Goal: Information Seeking & Learning: Learn about a topic

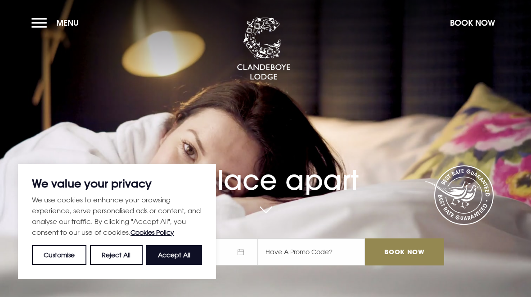
click at [179, 251] on button "Accept All" at bounding box center [174, 255] width 56 height 20
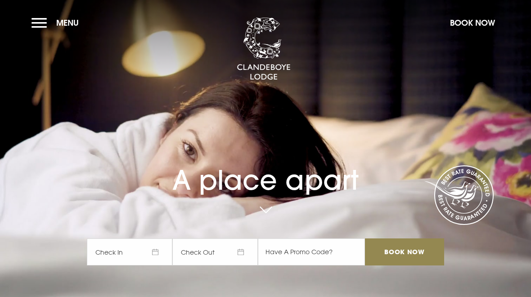
checkbox input "true"
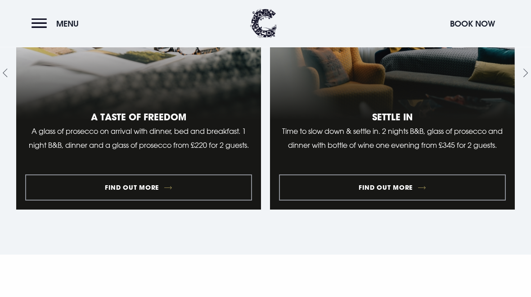
scroll to position [987, 0]
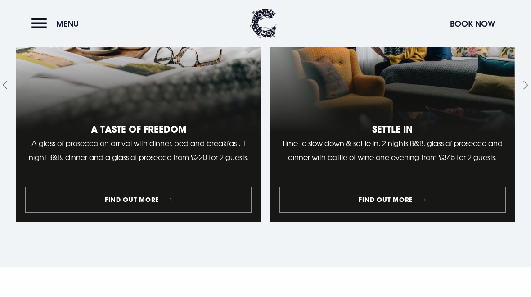
click at [43, 22] on button "Menu" at bounding box center [57, 23] width 52 height 19
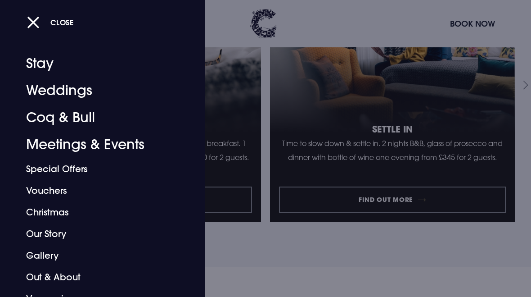
scroll to position [8, 0]
click at [80, 117] on link "Coq & Bull" at bounding box center [96, 116] width 141 height 27
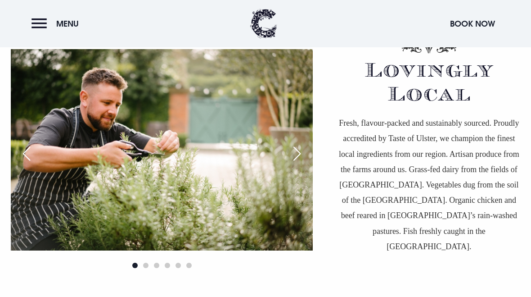
scroll to position [2172, 0]
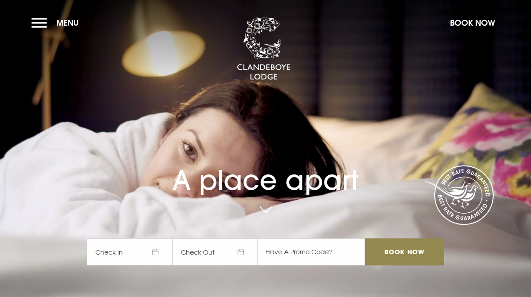
click at [42, 28] on button "Menu" at bounding box center [57, 22] width 52 height 19
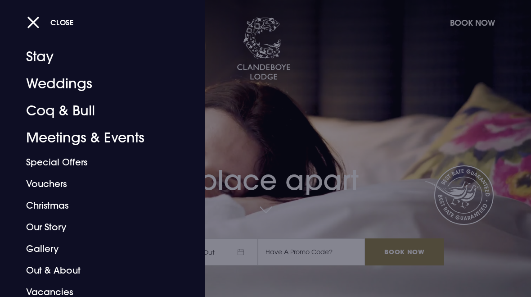
scroll to position [1, 0]
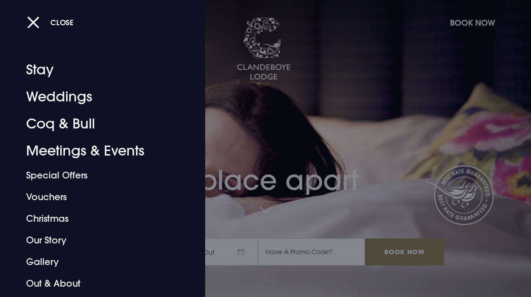
click at [72, 129] on link "Coq & Bull" at bounding box center [96, 123] width 141 height 27
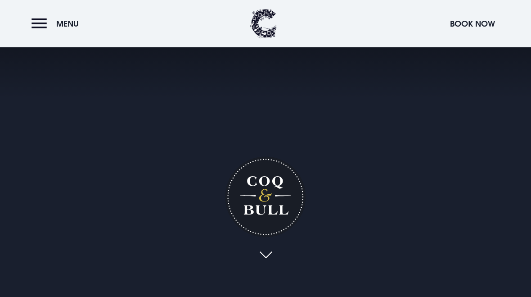
click at [269, 191] on h1 "Coq & Bull" at bounding box center [265, 196] width 81 height 81
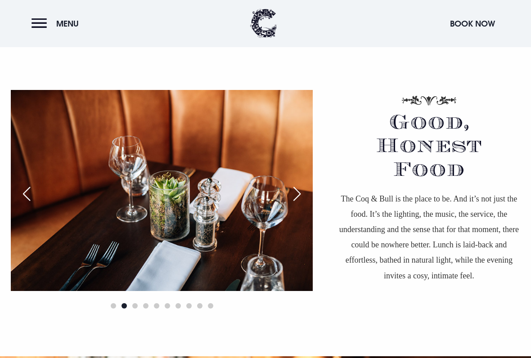
scroll to position [580, 0]
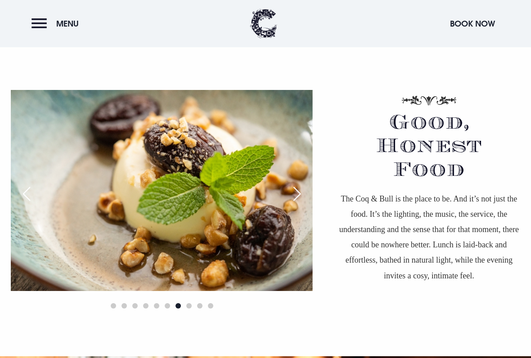
click at [293, 191] on div "Next slide" at bounding box center [297, 194] width 22 height 20
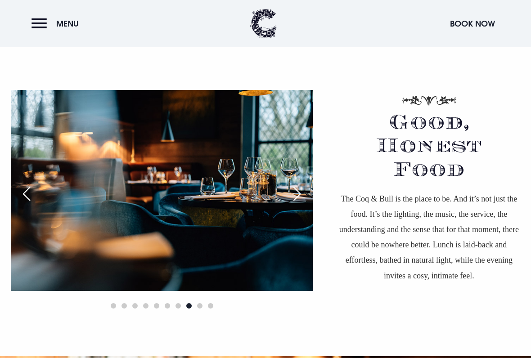
click at [291, 191] on div "Next slide" at bounding box center [297, 194] width 22 height 20
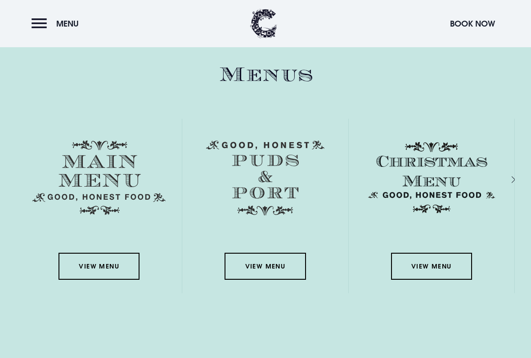
click at [90, 266] on link "View Menu" at bounding box center [98, 266] width 81 height 27
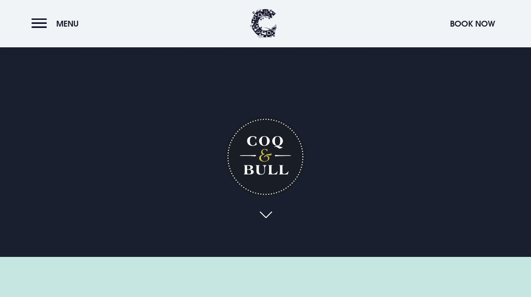
scroll to position [0, 0]
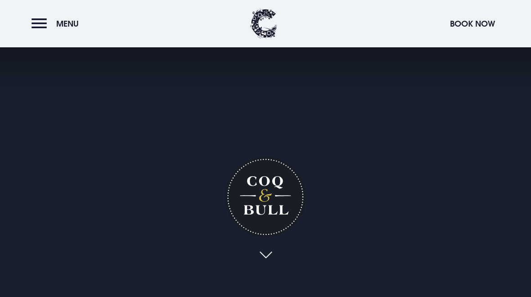
click at [32, 19] on button "Menu" at bounding box center [57, 23] width 52 height 19
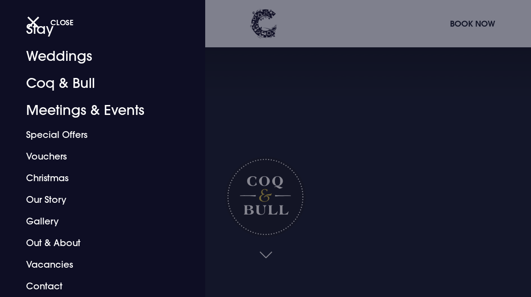
scroll to position [42, 0]
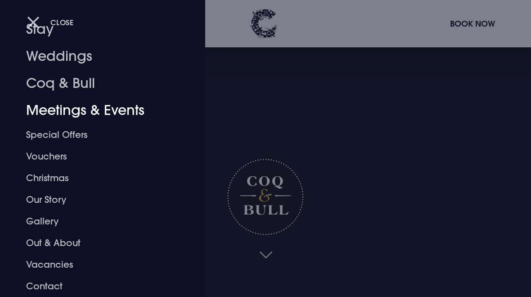
click at [139, 106] on link "Meetings & Events" at bounding box center [96, 110] width 141 height 27
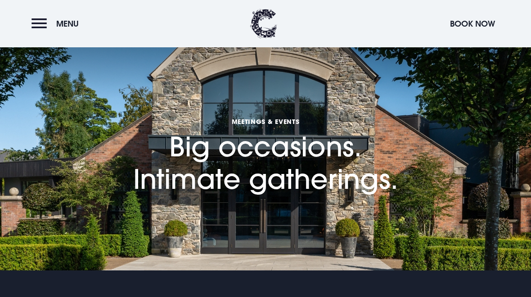
click at [40, 27] on button "Menu" at bounding box center [57, 23] width 52 height 19
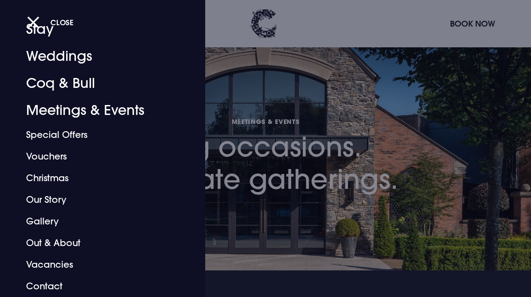
scroll to position [42, 0]
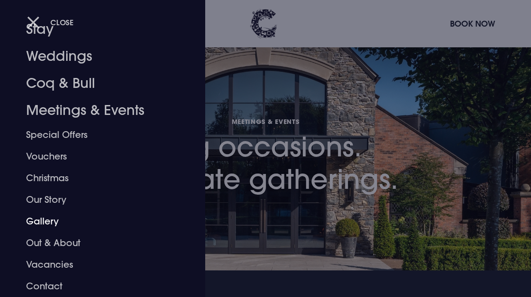
click at [42, 224] on link "Gallery" at bounding box center [96, 221] width 141 height 22
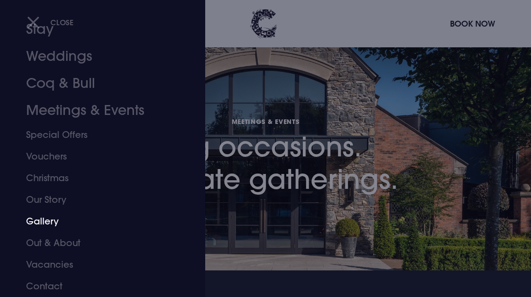
click at [79, 85] on link "Coq & Bull" at bounding box center [96, 83] width 141 height 27
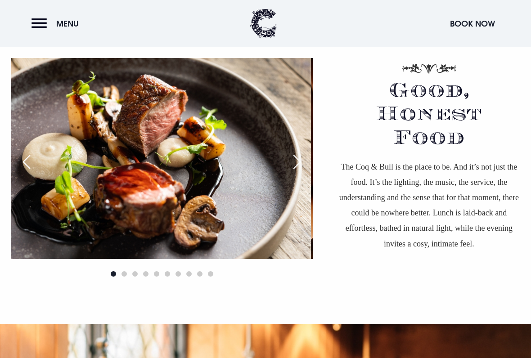
click at [297, 166] on div "Next slide" at bounding box center [297, 163] width 22 height 20
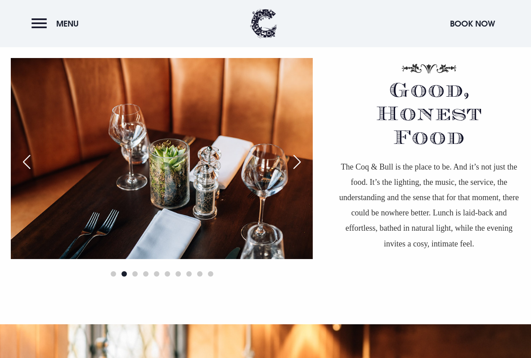
click at [298, 164] on div "Next slide" at bounding box center [297, 162] width 22 height 20
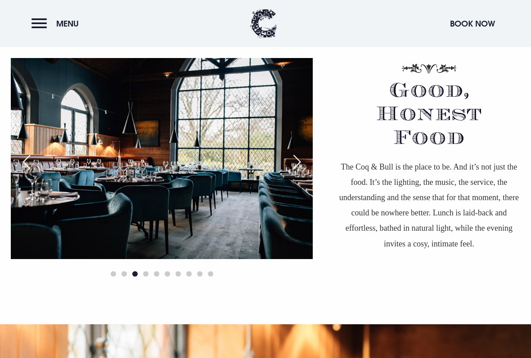
click at [299, 162] on div "Next slide" at bounding box center [297, 162] width 22 height 20
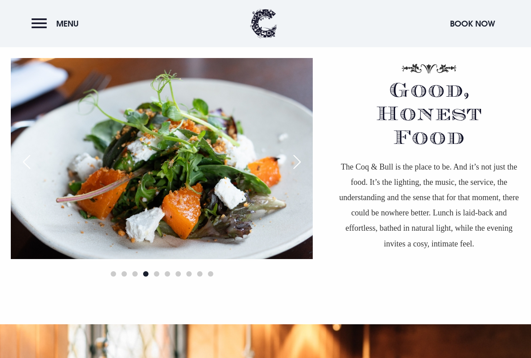
click at [298, 164] on div "Next slide" at bounding box center [297, 162] width 22 height 20
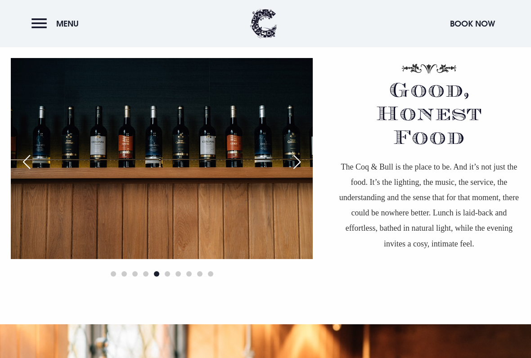
click at [297, 160] on div "Next slide" at bounding box center [297, 162] width 22 height 20
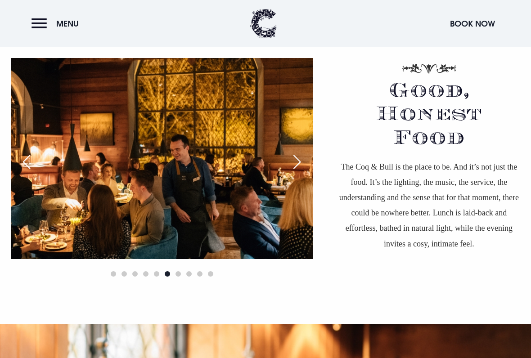
click at [294, 169] on div "Next slide" at bounding box center [297, 162] width 22 height 20
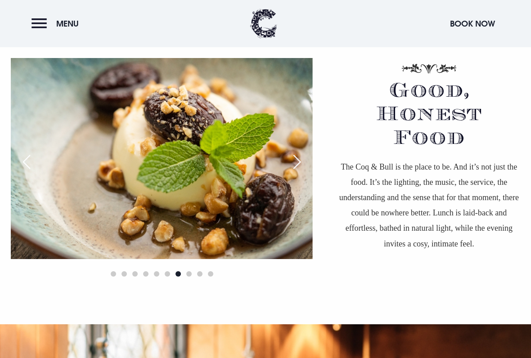
click at [292, 165] on div "Next slide" at bounding box center [297, 162] width 22 height 20
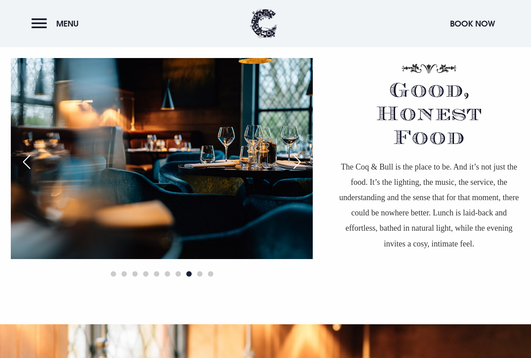
click at [295, 162] on div "Next slide" at bounding box center [297, 162] width 22 height 20
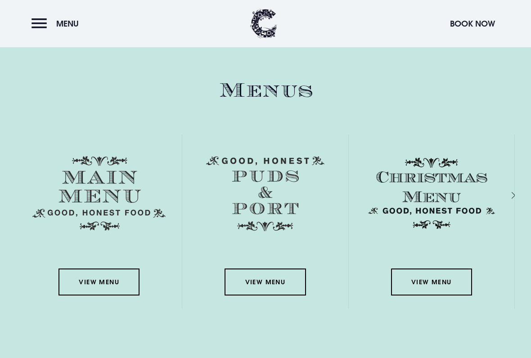
scroll to position [1282, 0]
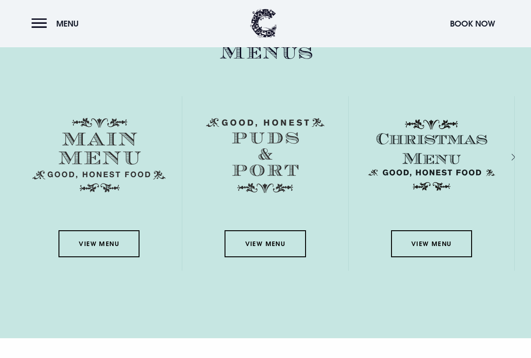
click at [282, 243] on link "View Menu" at bounding box center [265, 244] width 81 height 27
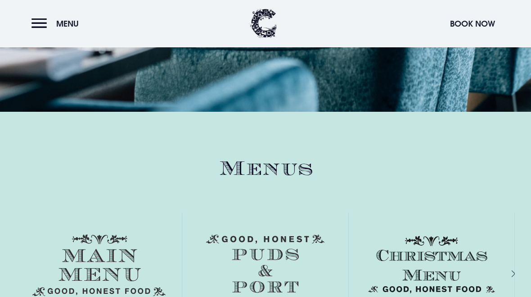
scroll to position [1098, 0]
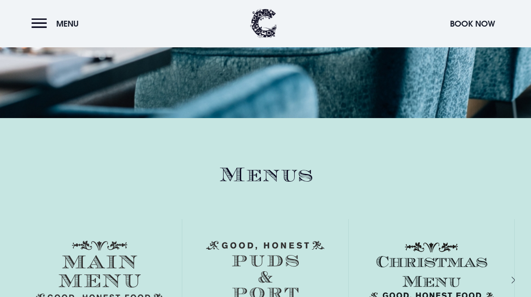
click at [37, 23] on button "Menu" at bounding box center [57, 23] width 52 height 19
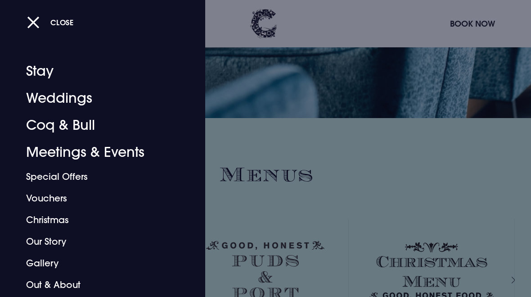
scroll to position [0, 0]
click at [68, 126] on link "Coq & Bull" at bounding box center [96, 125] width 141 height 27
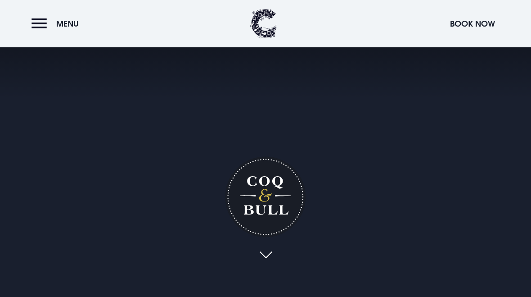
click at [270, 251] on link at bounding box center [265, 255] width 21 height 20
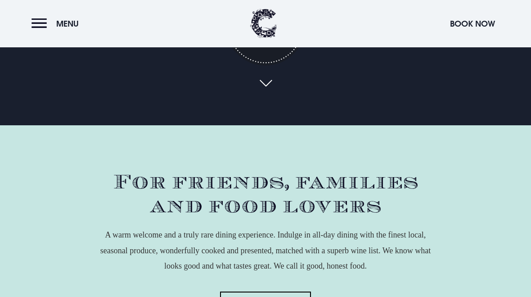
scroll to position [180, 0]
